Goal: Task Accomplishment & Management: Use online tool/utility

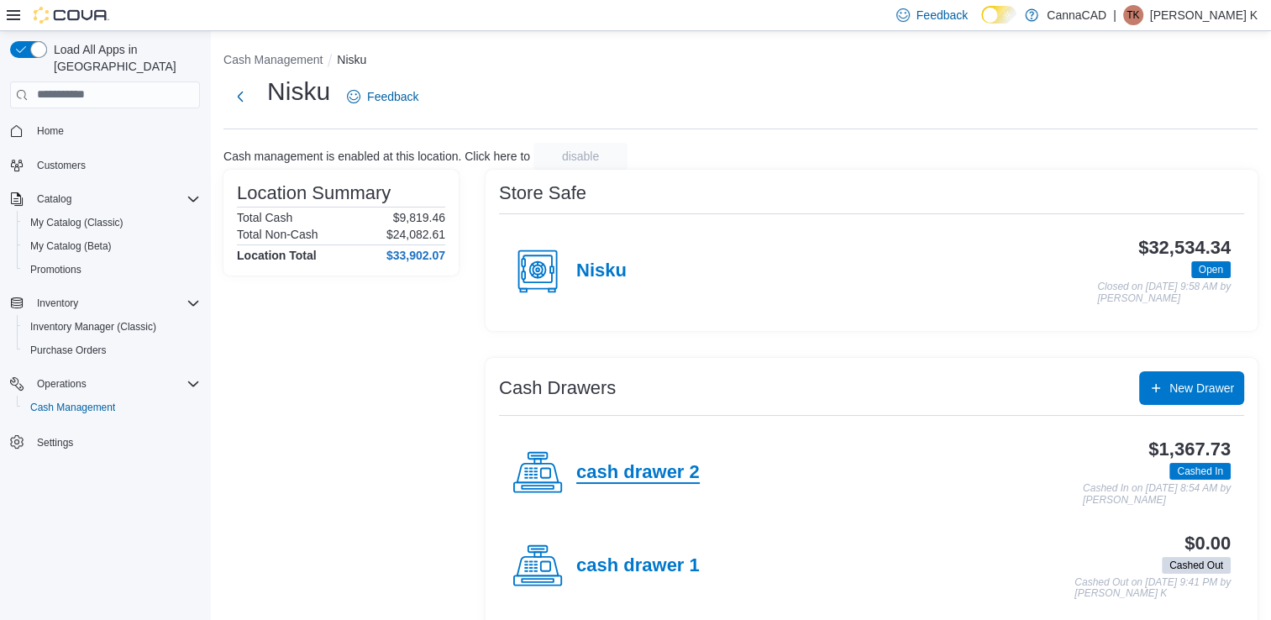
click at [649, 474] on h4 "cash drawer 2" at bounding box center [638, 473] width 124 height 22
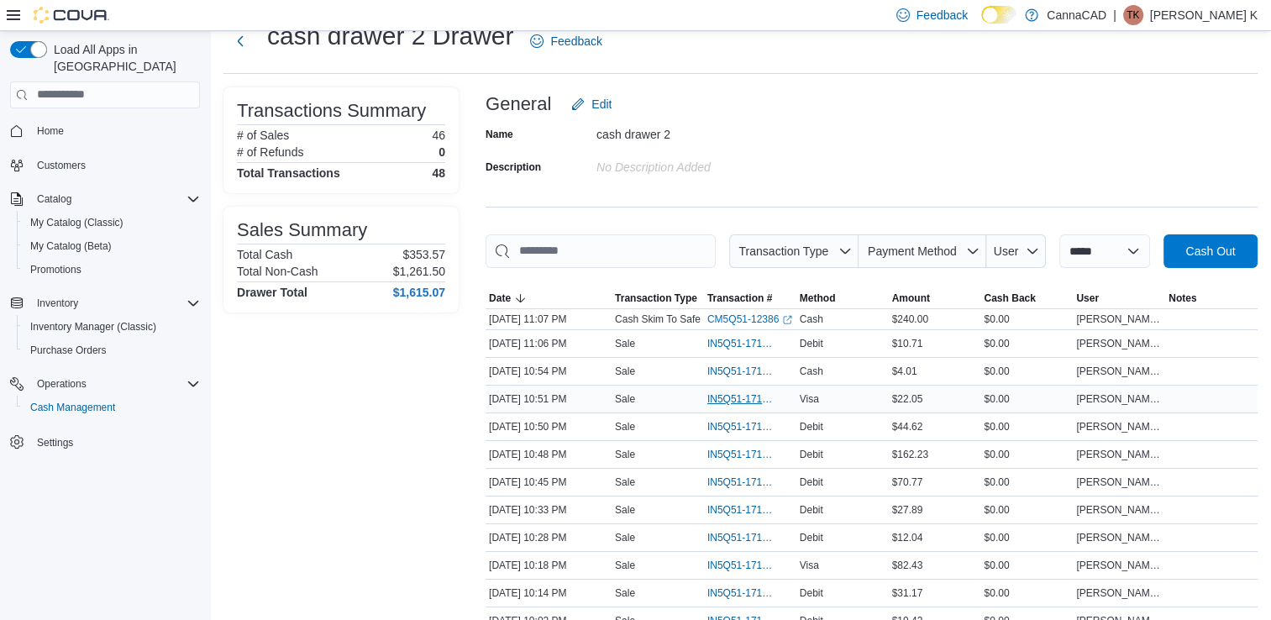
scroll to position [84, 0]
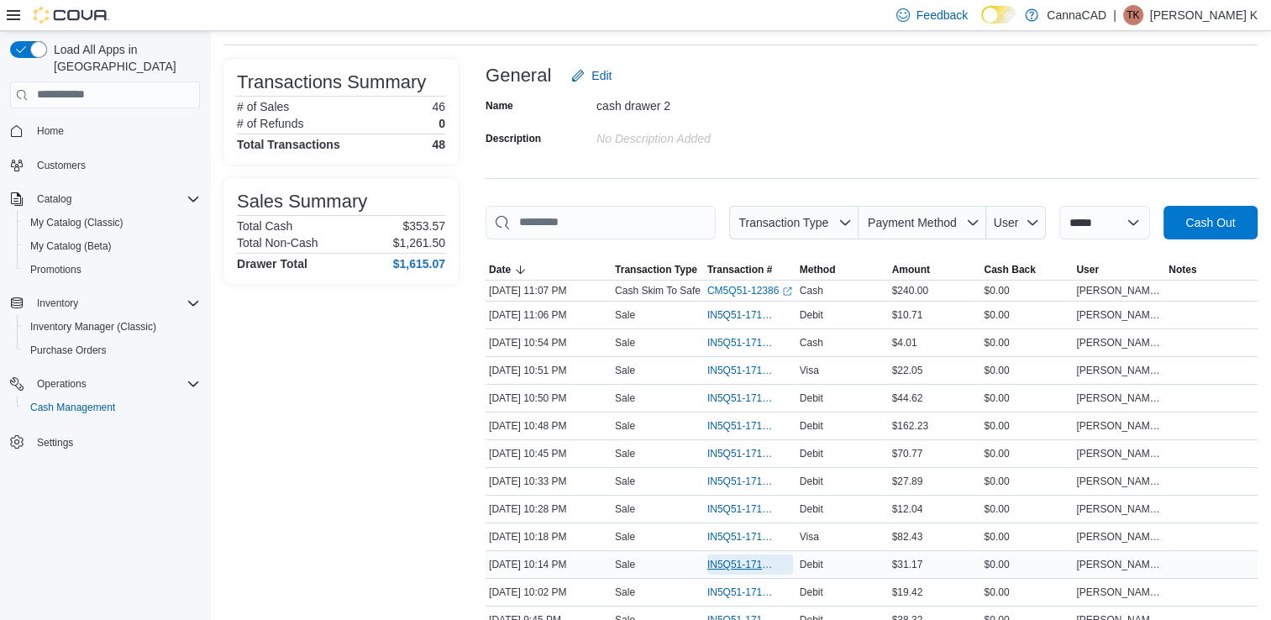
click at [745, 571] on span "IN5Q51-171856" at bounding box center [751, 565] width 86 height 20
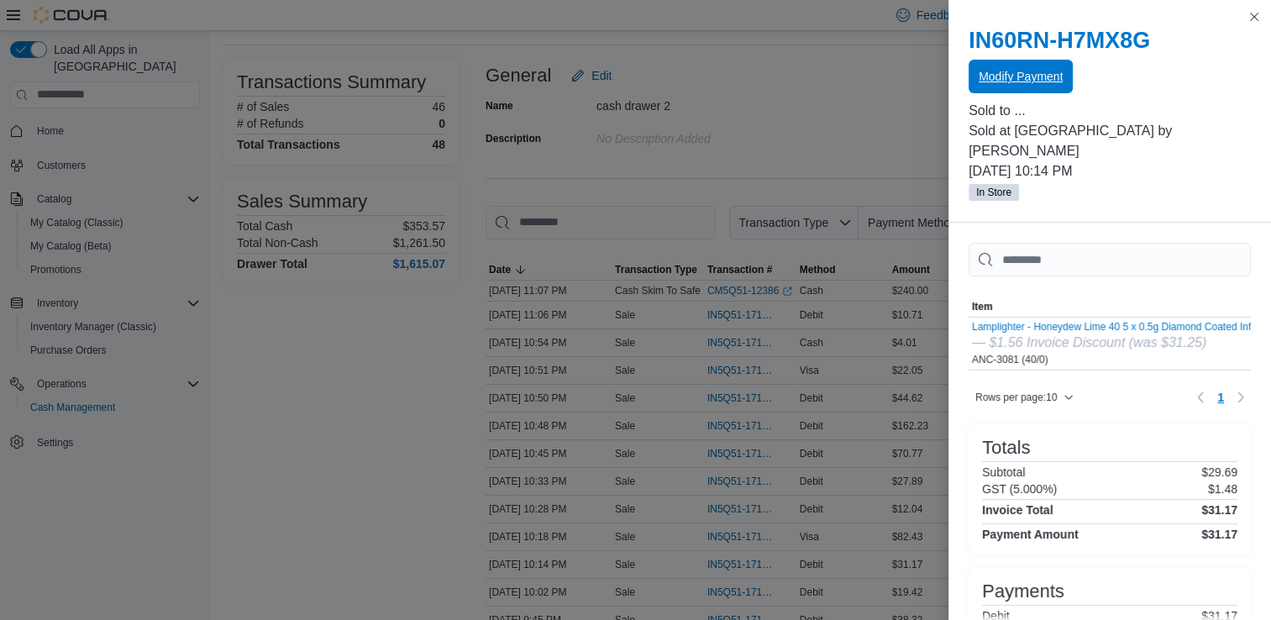
click at [1024, 81] on span "Modify Payment" at bounding box center [1021, 76] width 84 height 17
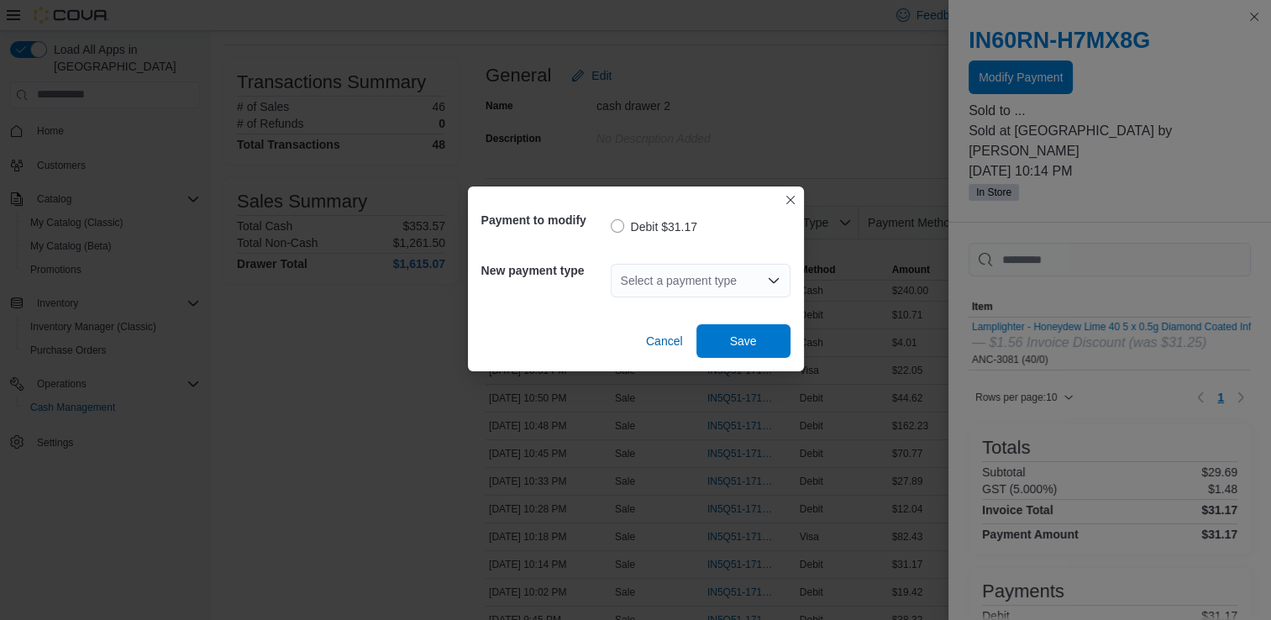
click at [745, 288] on div "Select a payment type" at bounding box center [701, 281] width 180 height 34
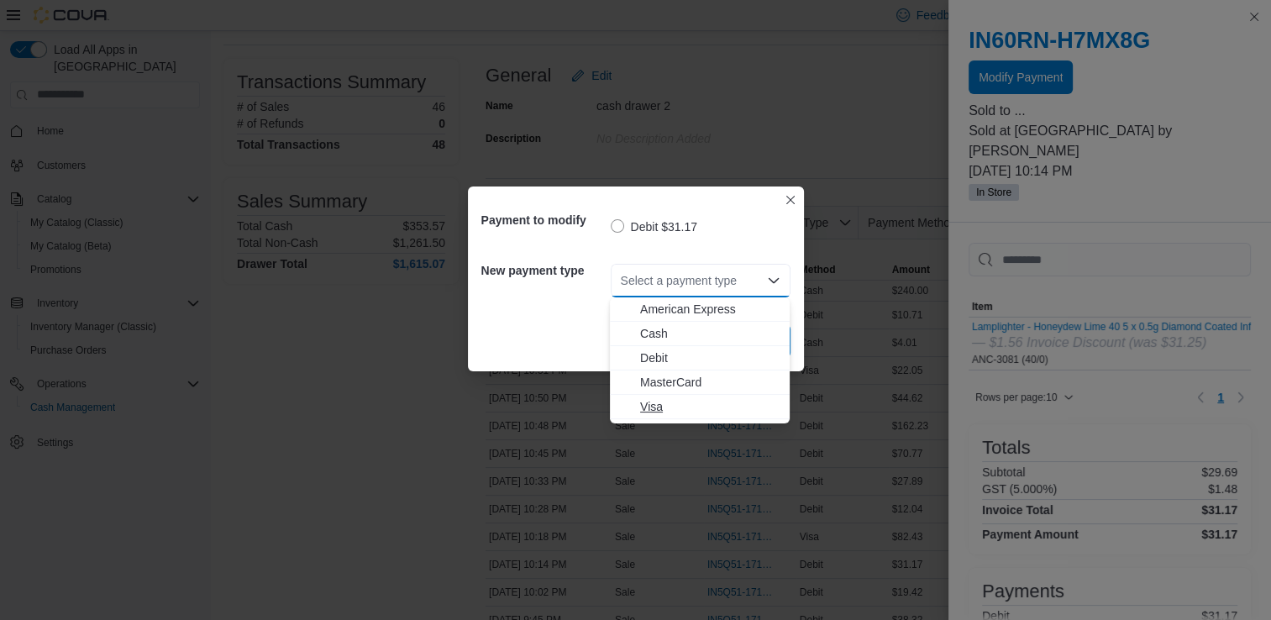
click at [708, 402] on span "Visa" at bounding box center [709, 406] width 139 height 17
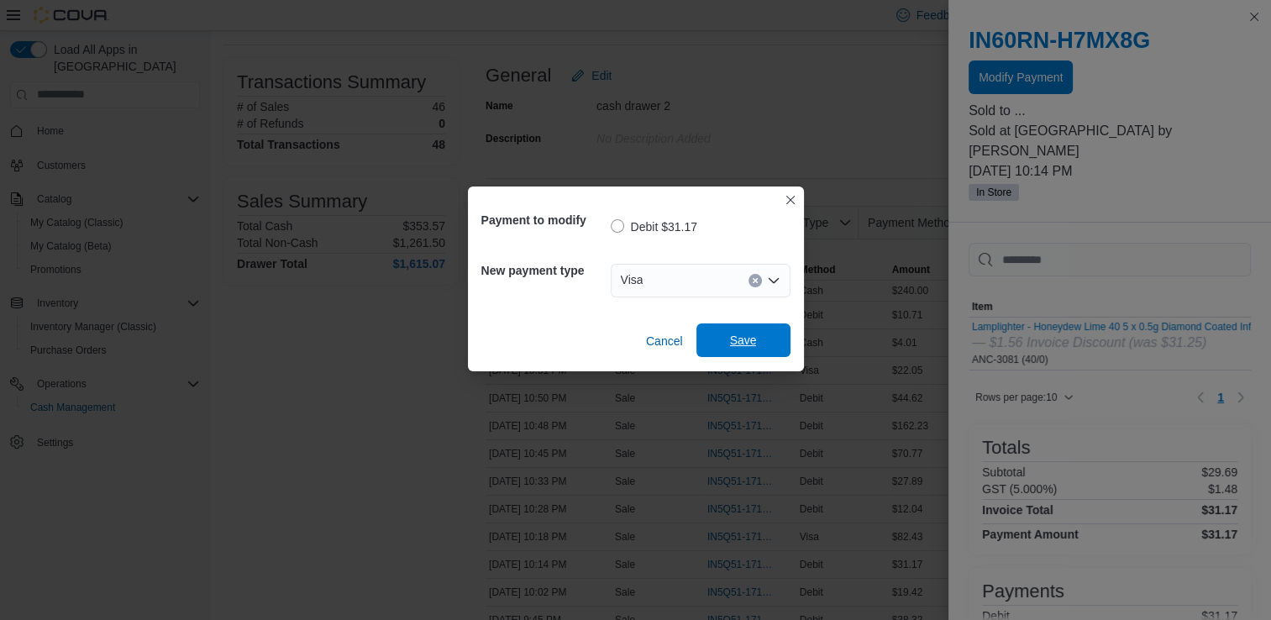
click at [752, 344] on span "Save" at bounding box center [743, 340] width 27 height 17
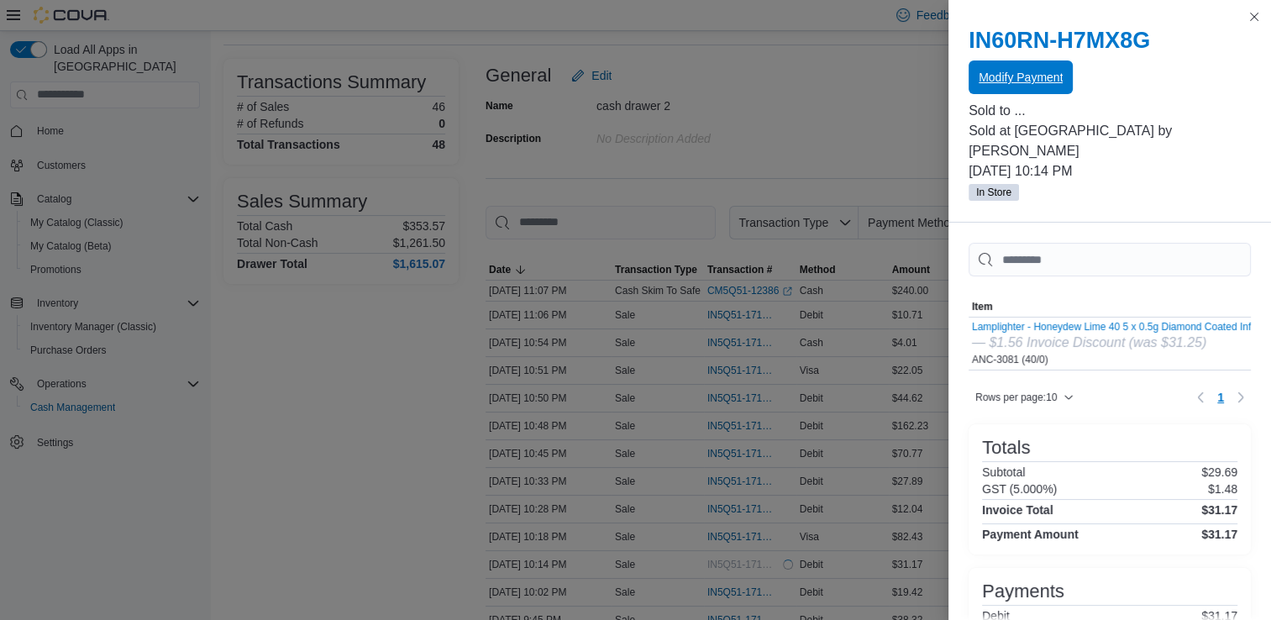
scroll to position [0, 0]
click at [1252, 18] on button "Close this dialog" at bounding box center [1255, 16] width 20 height 20
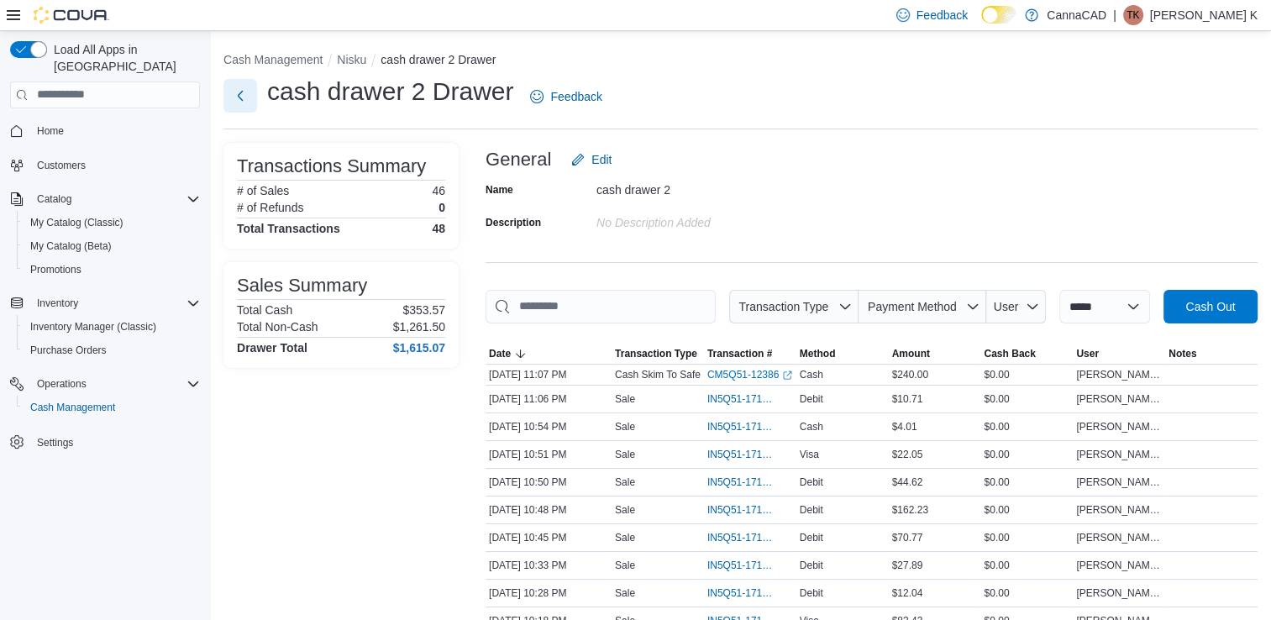
click at [240, 100] on button "Next" at bounding box center [241, 96] width 34 height 34
